Goal: Task Accomplishment & Management: Use online tool/utility

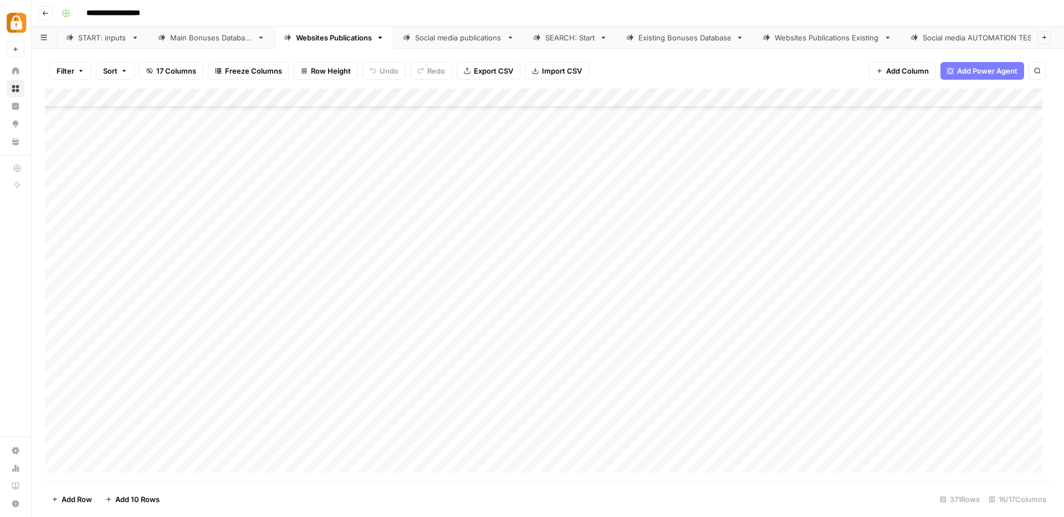
scroll to position [6640, 0]
click at [95, 34] on div "START: inputs" at bounding box center [102, 37] width 49 height 11
click at [183, 34] on div "Main Bonuses Database" at bounding box center [211, 37] width 83 height 11
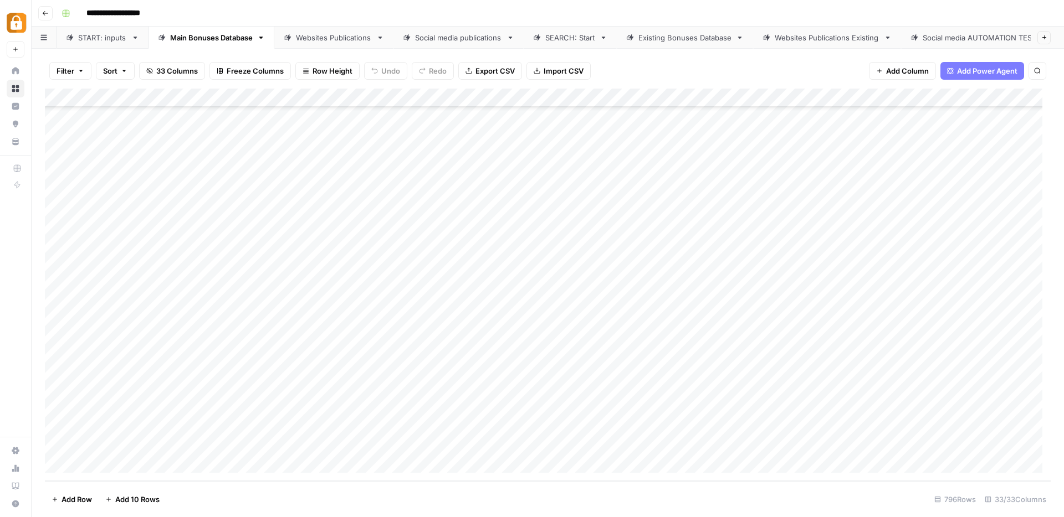
click at [90, 37] on div "START: inputs" at bounding box center [102, 37] width 49 height 11
click at [117, 473] on div "Add Column" at bounding box center [547, 285] width 1005 height 393
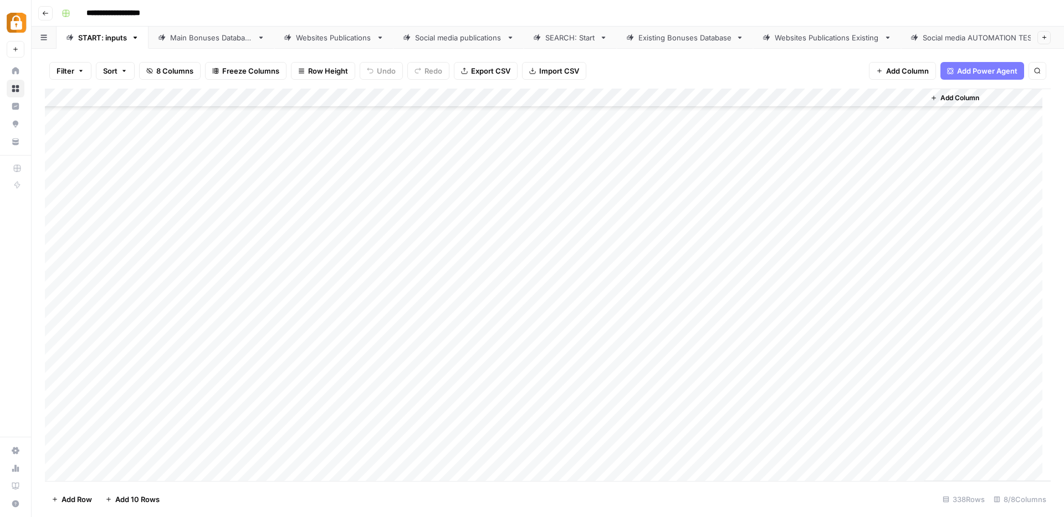
scroll to position [6010, 0]
click at [279, 418] on div "Add Column" at bounding box center [547, 285] width 1005 height 393
click at [273, 417] on div "Add Column" at bounding box center [547, 285] width 1005 height 393
type textarea "**********"
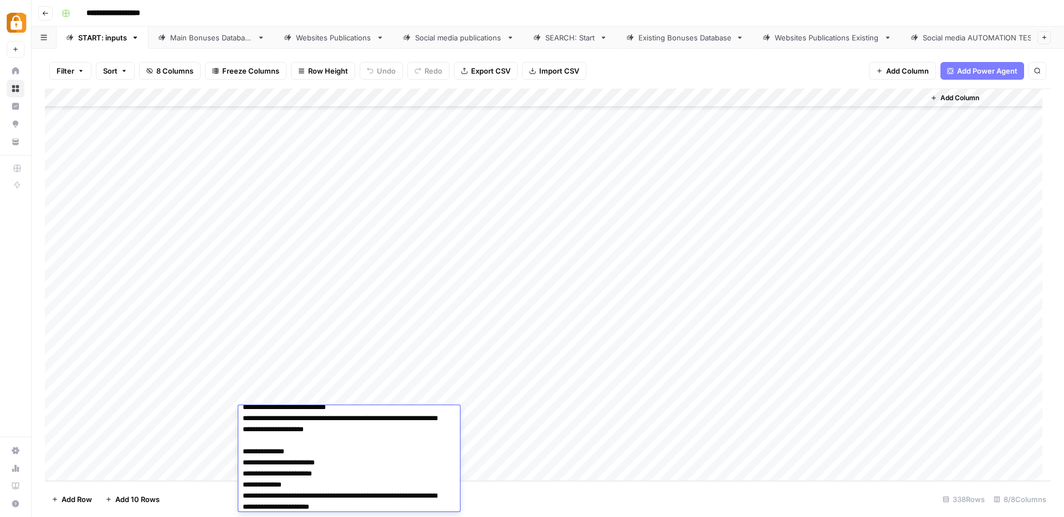
click at [813, 416] on div "Add Column" at bounding box center [547, 285] width 1005 height 393
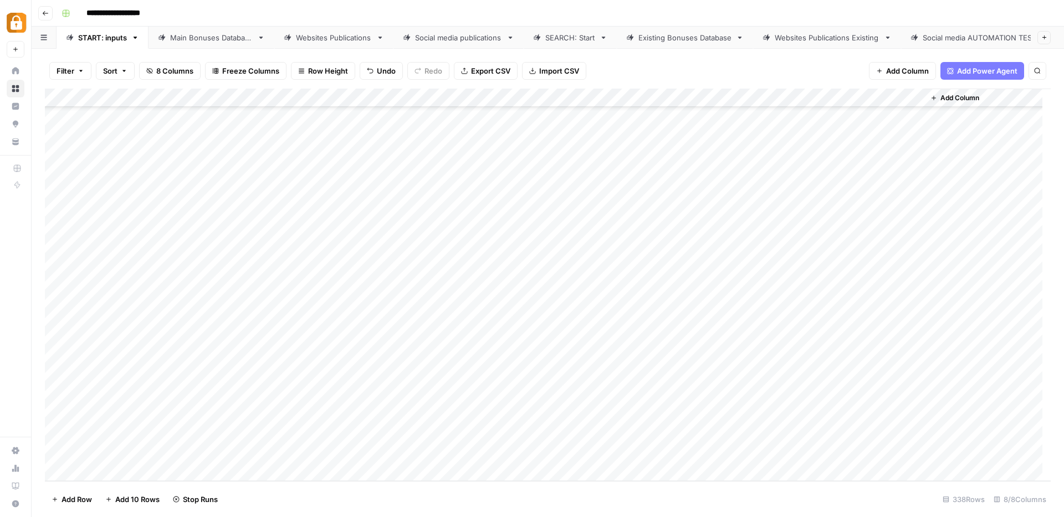
click at [607, 417] on div "Add Column" at bounding box center [547, 285] width 1005 height 393
click at [620, 483] on button "e-mail" at bounding box center [610, 478] width 30 height 13
click at [201, 417] on div "Add Column" at bounding box center [547, 285] width 1005 height 393
click at [205, 416] on div "Add Column" at bounding box center [547, 285] width 1005 height 393
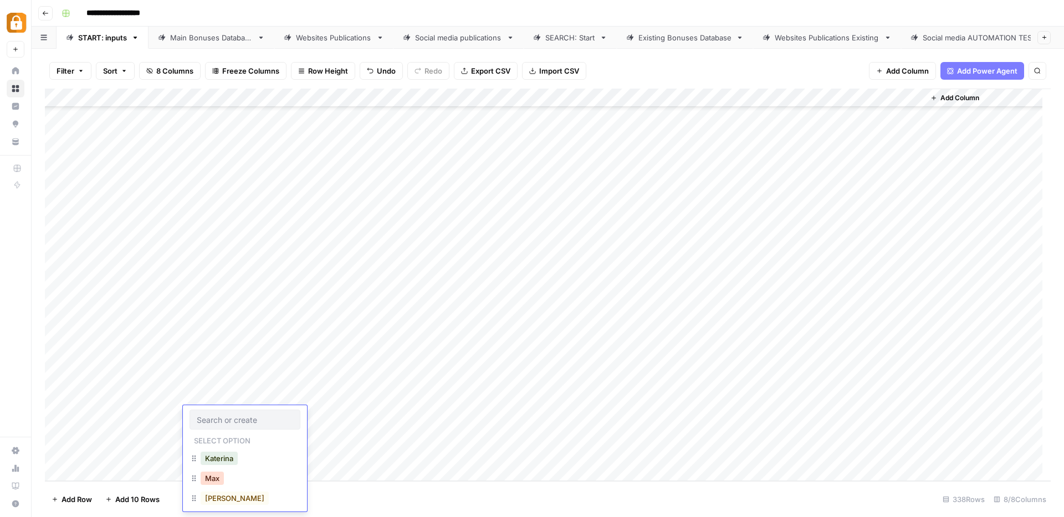
click at [214, 479] on button "Max" at bounding box center [212, 478] width 23 height 13
click at [751, 413] on div "Add Column" at bounding box center [547, 285] width 1005 height 393
type textarea "**********"
click at [721, 439] on div "Add Column" at bounding box center [547, 285] width 1005 height 393
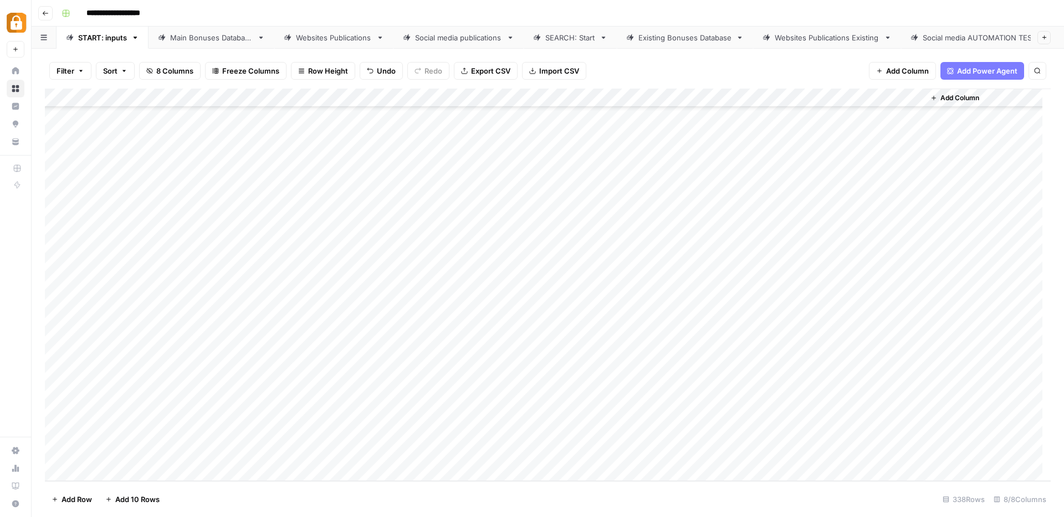
click at [302, 435] on div "Add Column" at bounding box center [547, 285] width 1005 height 393
type textarea "**********"
click at [813, 437] on div "Add Column" at bounding box center [547, 285] width 1005 height 393
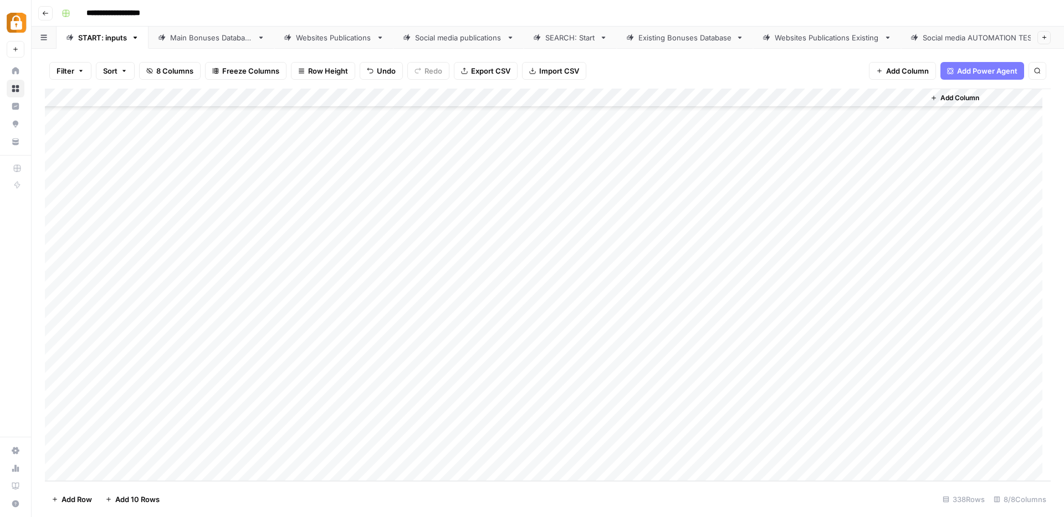
click at [751, 439] on div "Add Column" at bounding box center [547, 285] width 1005 height 393
click at [751, 438] on div "Add Column" at bounding box center [547, 285] width 1005 height 393
type textarea "***"
click at [616, 432] on div "Add Column" at bounding box center [547, 285] width 1005 height 393
click at [615, 432] on div "Add Column" at bounding box center [547, 285] width 1005 height 393
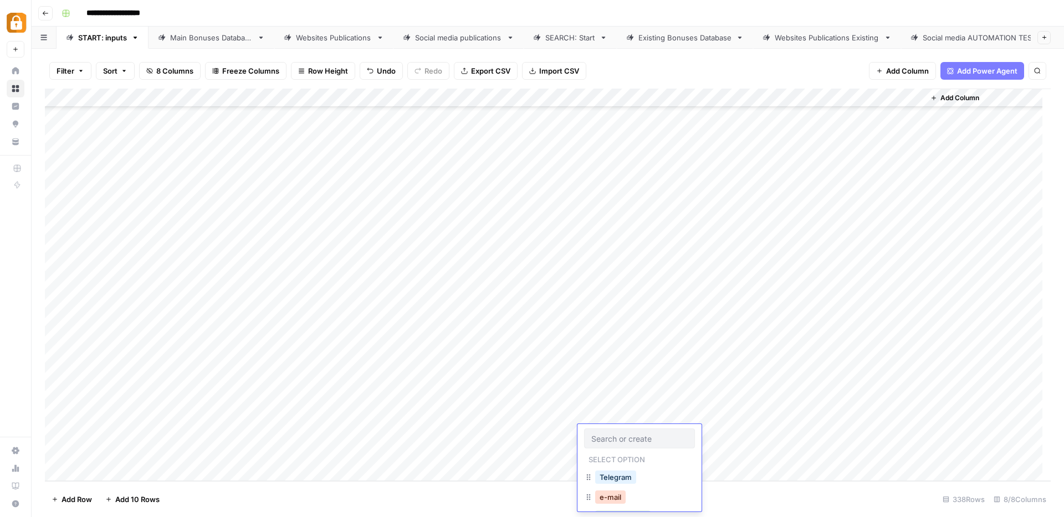
click at [622, 501] on button "e-mail" at bounding box center [610, 497] width 30 height 13
click at [204, 435] on div "Add Column" at bounding box center [547, 285] width 1005 height 393
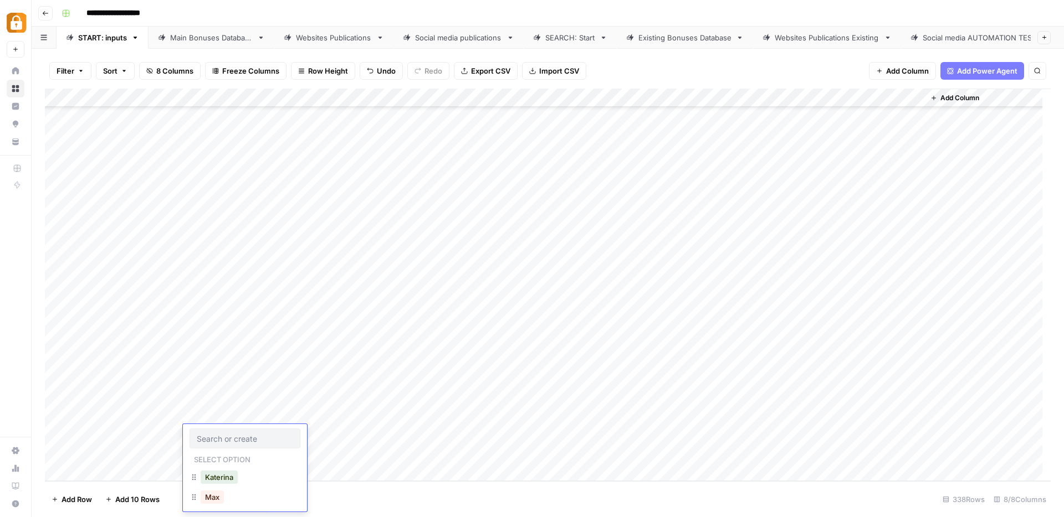
click at [225, 498] on div "Max" at bounding box center [212, 498] width 28 height 16
click at [219, 501] on button "Max" at bounding box center [212, 497] width 23 height 13
click at [127, 469] on div "Add Column" at bounding box center [547, 285] width 1005 height 393
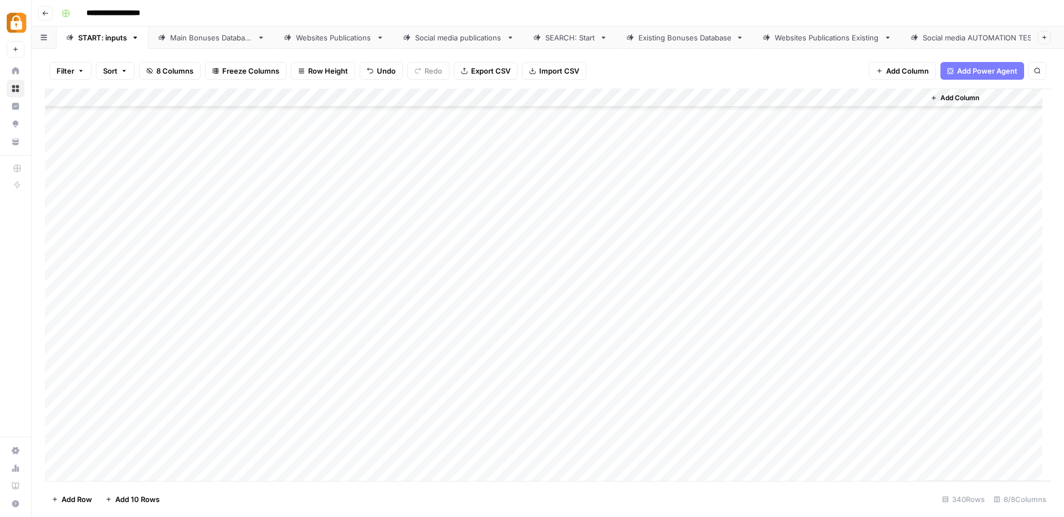
scroll to position [6047, 0]
click at [277, 414] on div "Add Column" at bounding box center [547, 285] width 1005 height 393
type textarea "**********"
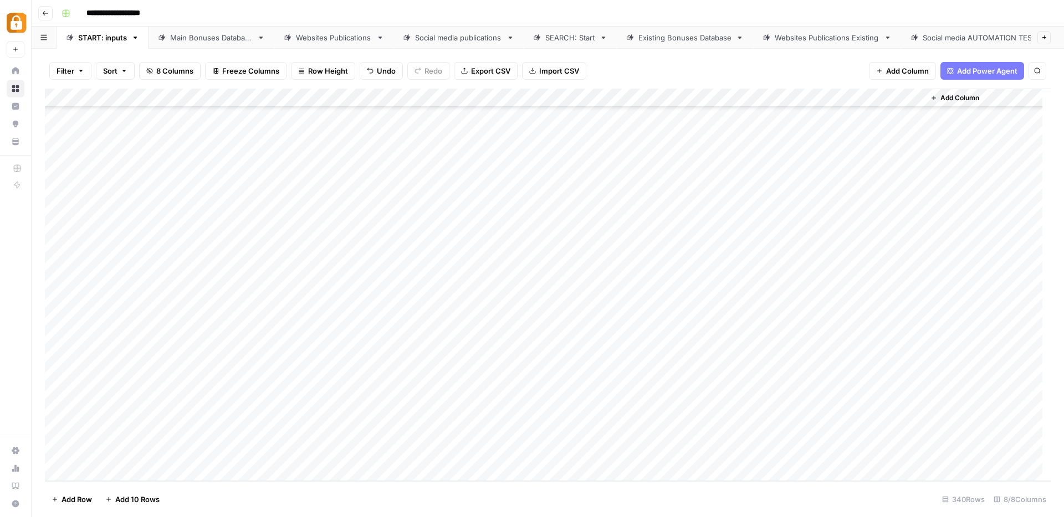
click at [637, 413] on div "Add Column" at bounding box center [547, 285] width 1005 height 393
click at [612, 414] on div "Add Column" at bounding box center [547, 285] width 1005 height 393
click at [620, 481] on button "e-mail" at bounding box center [610, 478] width 30 height 13
click at [814, 414] on div "Add Column" at bounding box center [547, 285] width 1005 height 393
click at [762, 415] on div "Add Column" at bounding box center [547, 285] width 1005 height 393
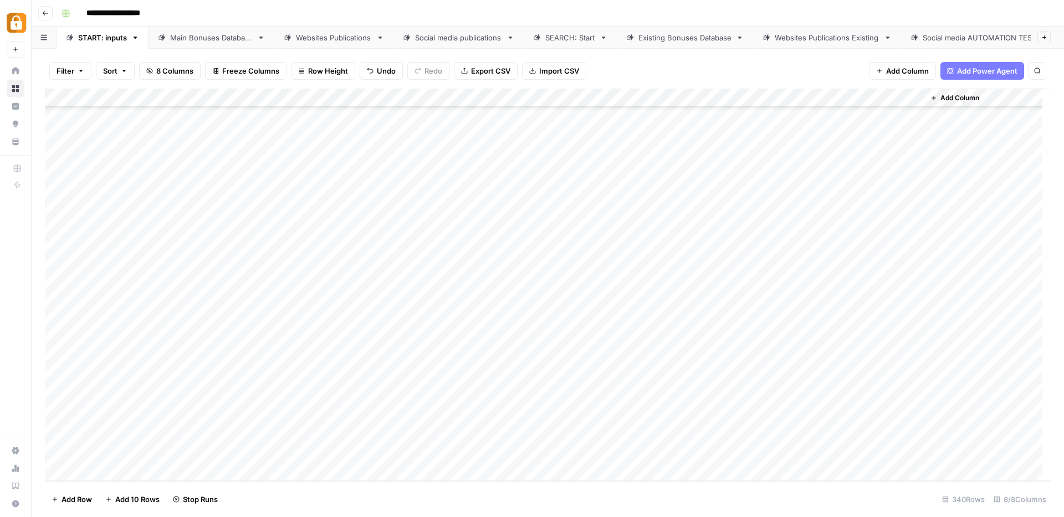
click at [754, 399] on div "Add Column" at bounding box center [547, 285] width 1005 height 393
click at [754, 415] on div "Add Column" at bounding box center [547, 285] width 1005 height 393
click at [202, 422] on div "Add Column" at bounding box center [547, 285] width 1005 height 393
click at [202, 421] on div "Add Column" at bounding box center [547, 285] width 1005 height 393
click at [222, 479] on button "Max" at bounding box center [212, 478] width 23 height 13
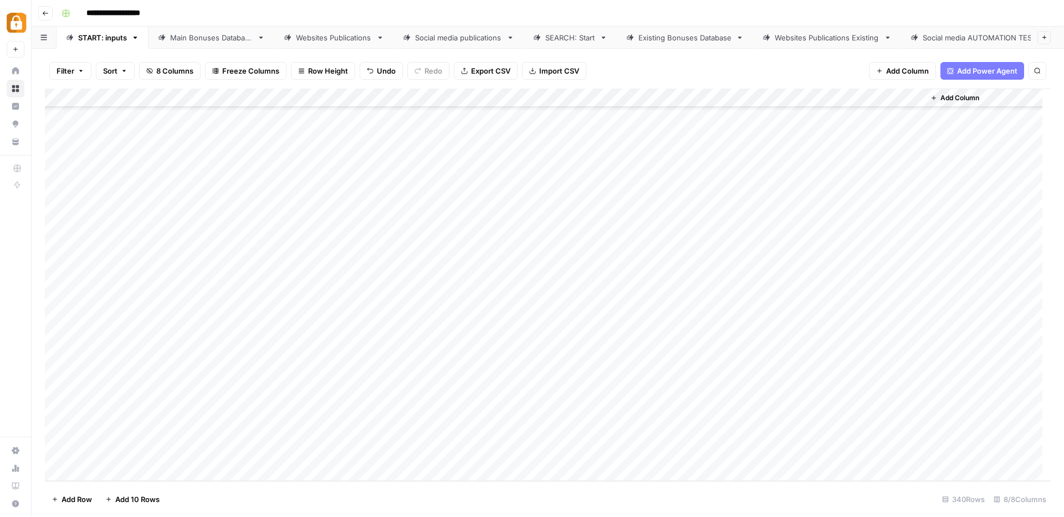
click at [307, 493] on footer "Add Row Add 10 Rows 340 Rows 8/8 Columns" at bounding box center [547, 499] width 1005 height 36
click at [193, 35] on div "Main Bonuses Database" at bounding box center [211, 37] width 83 height 11
click at [716, 208] on div "Add Column" at bounding box center [547, 285] width 1005 height 393
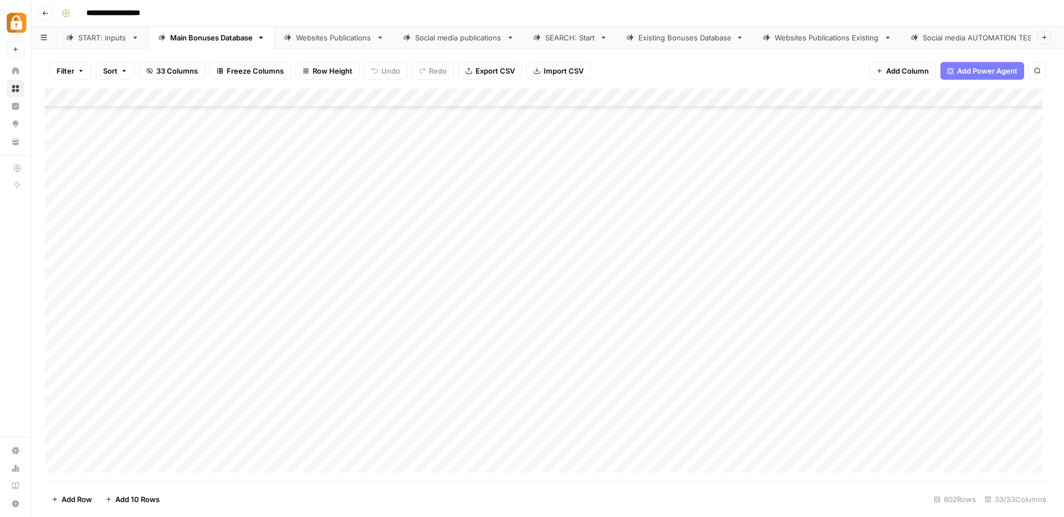
scroll to position [14757, 0]
click at [666, 353] on div "Add Column" at bounding box center [547, 285] width 1005 height 393
click at [661, 369] on div "Add Column" at bounding box center [547, 285] width 1005 height 393
click at [651, 389] on div "Add Column" at bounding box center [547, 285] width 1005 height 393
click at [651, 410] on div "Add Column" at bounding box center [547, 285] width 1005 height 393
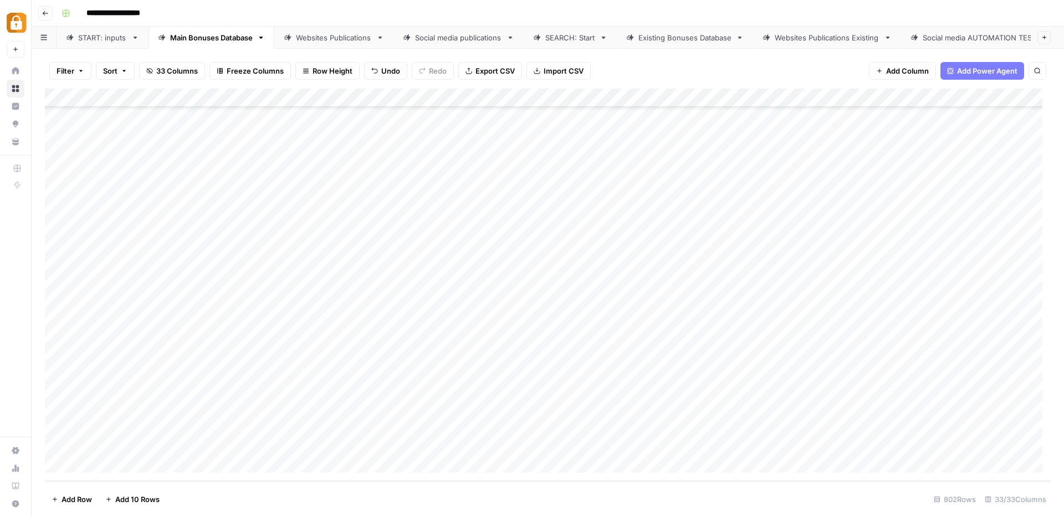
click at [656, 428] on div "Add Column" at bounding box center [547, 285] width 1005 height 393
click at [658, 445] on div "Add Column" at bounding box center [547, 285] width 1005 height 393
click at [192, 349] on div "Add Column" at bounding box center [547, 285] width 1005 height 393
drag, startPoint x: 366, startPoint y: 352, endPoint x: 137, endPoint y: 350, distance: 228.8
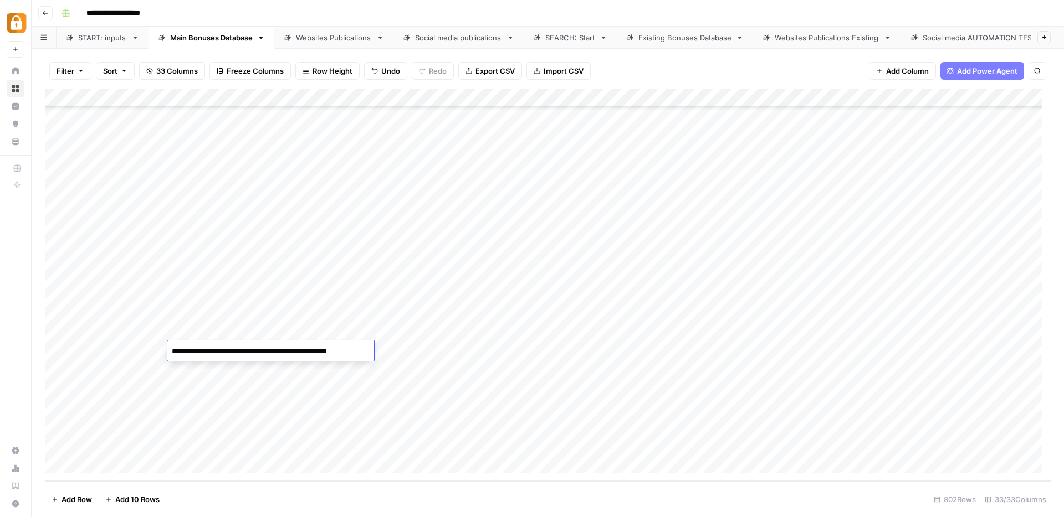
click at [137, 350] on body "**********" at bounding box center [532, 258] width 1064 height 517
type textarea "***"
click at [311, 416] on div "Add Column" at bounding box center [547, 285] width 1005 height 393
click at [198, 351] on div "Add Column" at bounding box center [547, 285] width 1005 height 393
drag, startPoint x: 188, startPoint y: 366, endPoint x: 191, endPoint y: 447, distance: 80.9
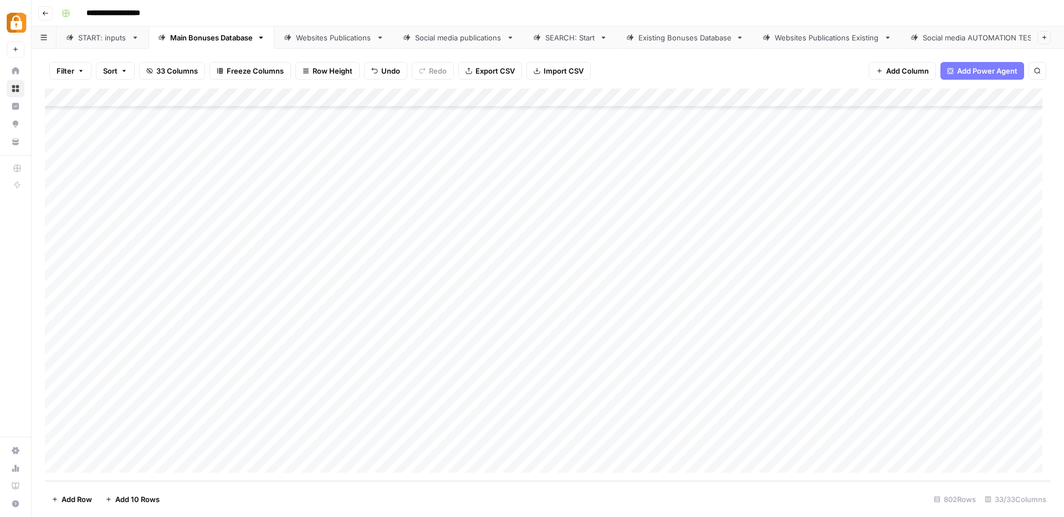
click at [191, 447] on div "Add Column" at bounding box center [547, 285] width 1005 height 393
click at [191, 388] on div "Add Column" at bounding box center [547, 285] width 1005 height 393
click at [196, 405] on div "Add Column" at bounding box center [547, 285] width 1005 height 393
click at [198, 423] on div "Add Column" at bounding box center [547, 285] width 1005 height 393
click at [198, 443] on div "Add Column" at bounding box center [547, 285] width 1005 height 393
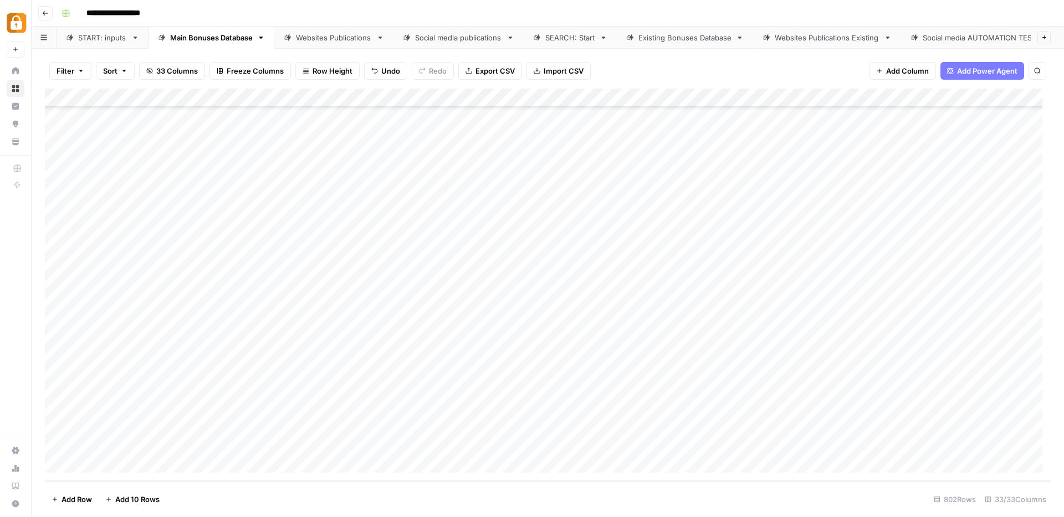
click at [1016, 350] on div "Add Column" at bounding box center [547, 285] width 1005 height 393
click at [1019, 369] on div "Add Column" at bounding box center [547, 285] width 1005 height 393
click at [1018, 389] on div "Add Column" at bounding box center [547, 285] width 1005 height 393
click at [1018, 409] on div "Add Column" at bounding box center [547, 285] width 1005 height 393
click at [1017, 424] on div "Add Column" at bounding box center [547, 285] width 1005 height 393
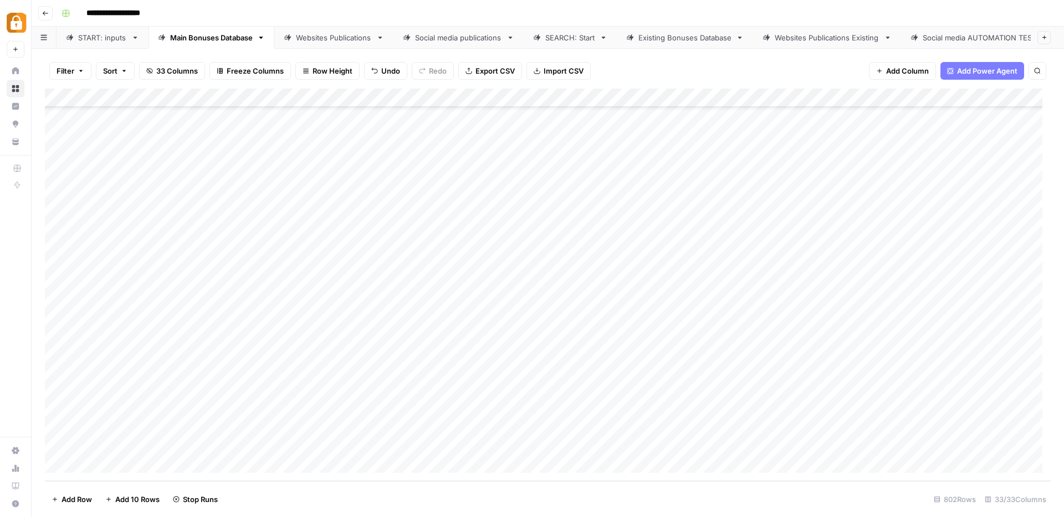
click at [1018, 444] on div "Add Column" at bounding box center [547, 285] width 1005 height 393
click at [687, 355] on div "Add Column" at bounding box center [547, 285] width 1005 height 393
click at [681, 353] on div "Add Column" at bounding box center [547, 285] width 1005 height 393
click at [578, 347] on div "Add Column" at bounding box center [547, 285] width 1005 height 393
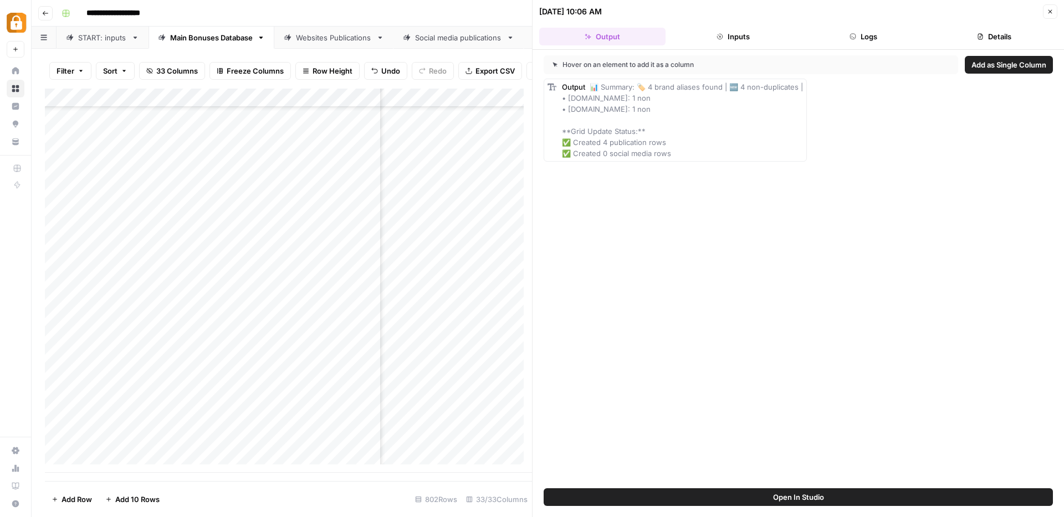
click at [1050, 13] on icon "button" at bounding box center [1049, 11] width 7 height 7
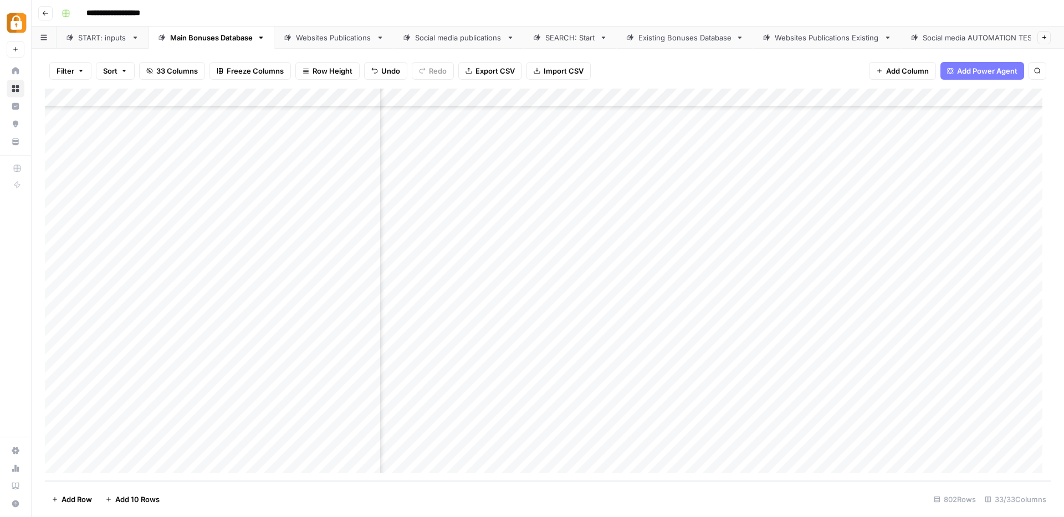
click at [686, 388] on div "Add Column" at bounding box center [547, 285] width 1005 height 393
click at [971, 281] on div "Add Column" at bounding box center [547, 285] width 1005 height 393
click at [310, 34] on div "Websites Publications" at bounding box center [334, 37] width 76 height 11
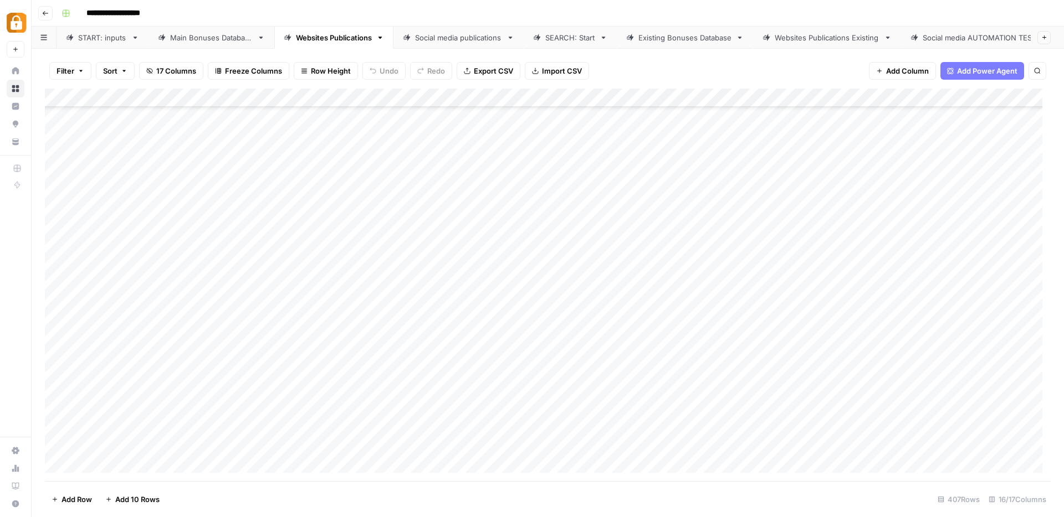
scroll to position [7119, 0]
click at [738, 210] on div "Add Column" at bounding box center [547, 285] width 1005 height 393
click at [739, 230] on div "Add Column" at bounding box center [547, 285] width 1005 height 393
click at [740, 249] on div "Add Column" at bounding box center [547, 285] width 1005 height 393
click at [739, 265] on div "Add Column" at bounding box center [547, 285] width 1005 height 393
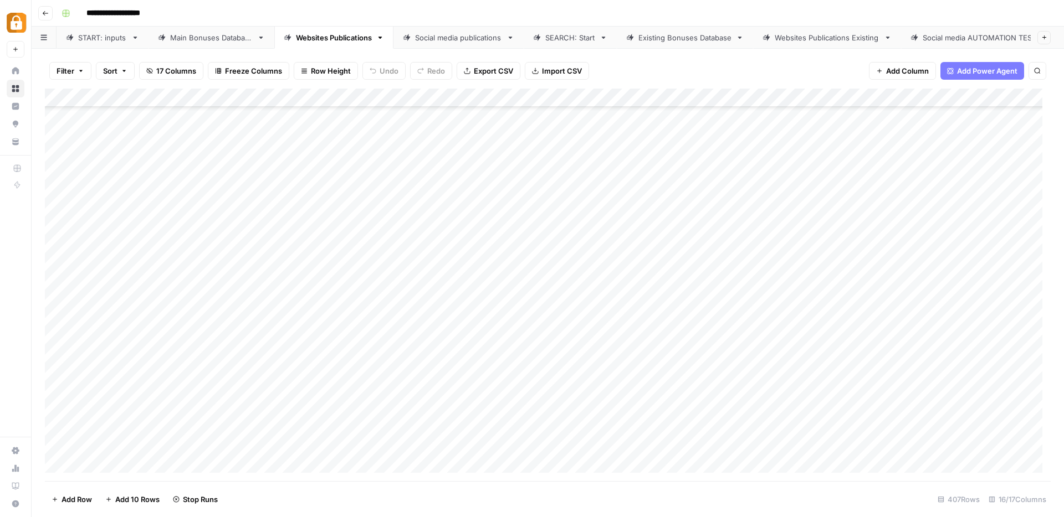
click at [739, 285] on div "Add Column" at bounding box center [547, 285] width 1005 height 393
click at [741, 305] on div "Add Column" at bounding box center [547, 285] width 1005 height 393
click at [740, 324] on div "Add Column" at bounding box center [547, 285] width 1005 height 393
click at [741, 340] on div "Add Column" at bounding box center [547, 285] width 1005 height 393
click at [740, 359] on div "Add Column" at bounding box center [547, 285] width 1005 height 393
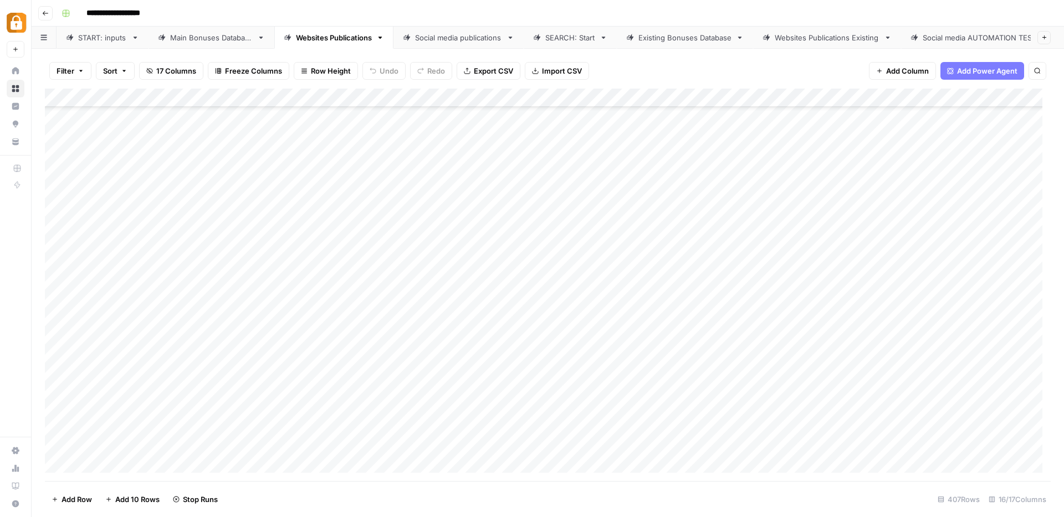
click at [740, 378] on div "Add Column" at bounding box center [547, 285] width 1005 height 393
click at [740, 359] on div "Add Column" at bounding box center [547, 285] width 1005 height 393
click at [741, 399] on div "Add Column" at bounding box center [547, 285] width 1005 height 393
click at [737, 417] on div "Add Column" at bounding box center [547, 285] width 1005 height 393
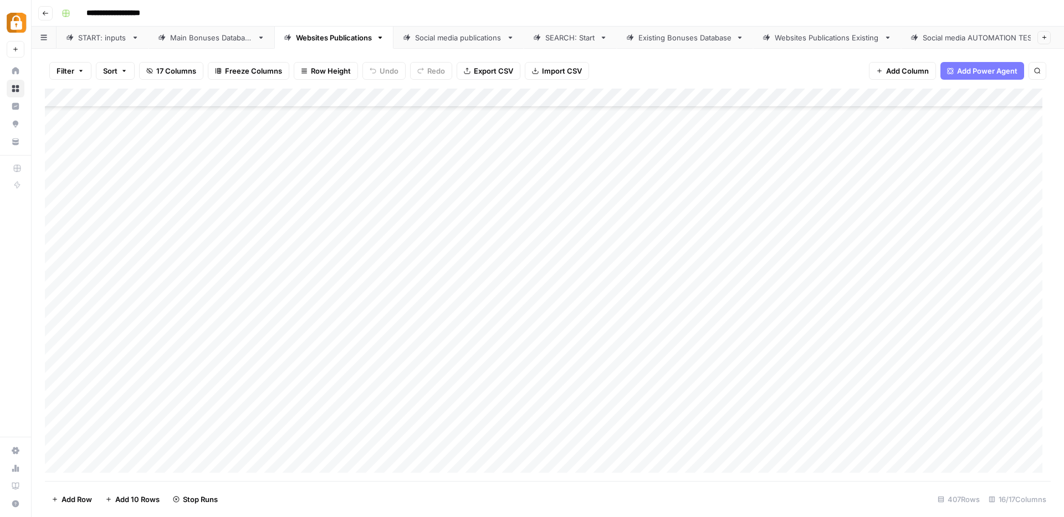
click at [738, 274] on div "Add Column" at bounding box center [547, 285] width 1005 height 393
click at [740, 290] on div "Add Column" at bounding box center [547, 285] width 1005 height 393
click at [741, 308] on div "Add Column" at bounding box center [547, 285] width 1005 height 393
click at [740, 325] on div "Add Column" at bounding box center [547, 285] width 1005 height 393
click at [738, 345] on div "Add Column" at bounding box center [547, 285] width 1005 height 393
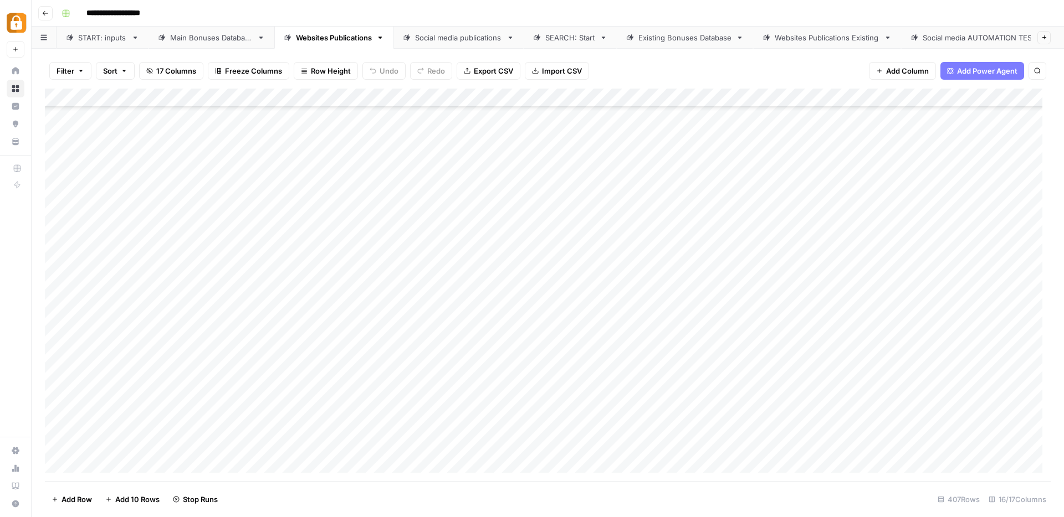
click at [738, 367] on div "Add Column" at bounding box center [547, 285] width 1005 height 393
click at [740, 386] on div "Add Column" at bounding box center [547, 285] width 1005 height 393
click at [741, 367] on div "Add Column" at bounding box center [547, 285] width 1005 height 393
click at [738, 405] on div "Add Column" at bounding box center [547, 285] width 1005 height 393
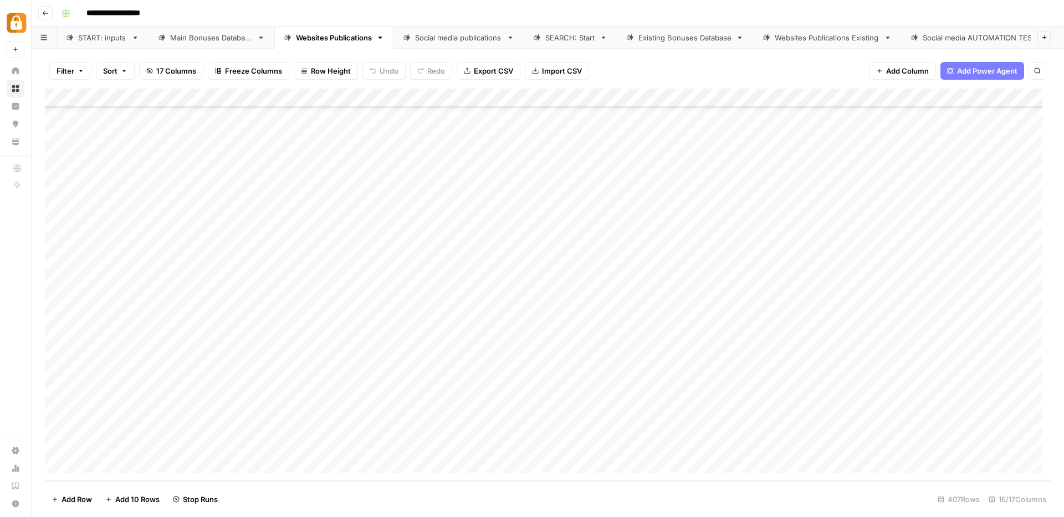
click at [738, 389] on div "Add Column" at bounding box center [547, 285] width 1005 height 393
click at [738, 409] on div "Add Column" at bounding box center [547, 285] width 1005 height 393
click at [738, 427] on div "Add Column" at bounding box center [547, 285] width 1005 height 393
click at [738, 443] on div "Add Column" at bounding box center [547, 285] width 1005 height 393
